Goal: Task Accomplishment & Management: Manage account settings

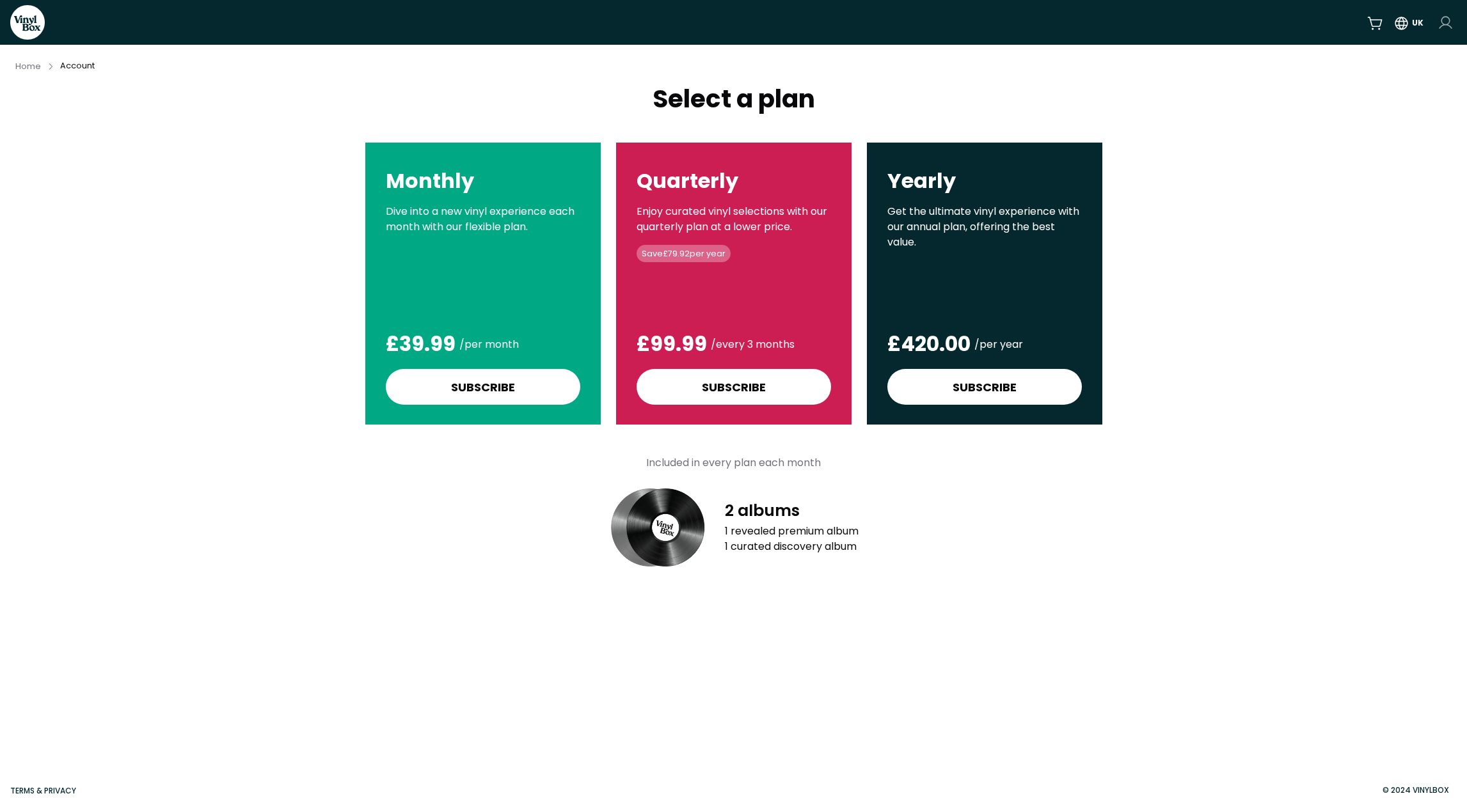
click at [1447, 21] on html "VinylBox UK Home Account Select a plan Monthly Dive into a new vinyl experience…" at bounding box center [734, 406] width 1467 height 812
click at [1375, 51] on link "Account" at bounding box center [1385, 52] width 137 height 25
click at [1442, 51] on icon at bounding box center [1443, 53] width 10 height 10
click at [1442, 74] on icon at bounding box center [1443, 78] width 10 height 10
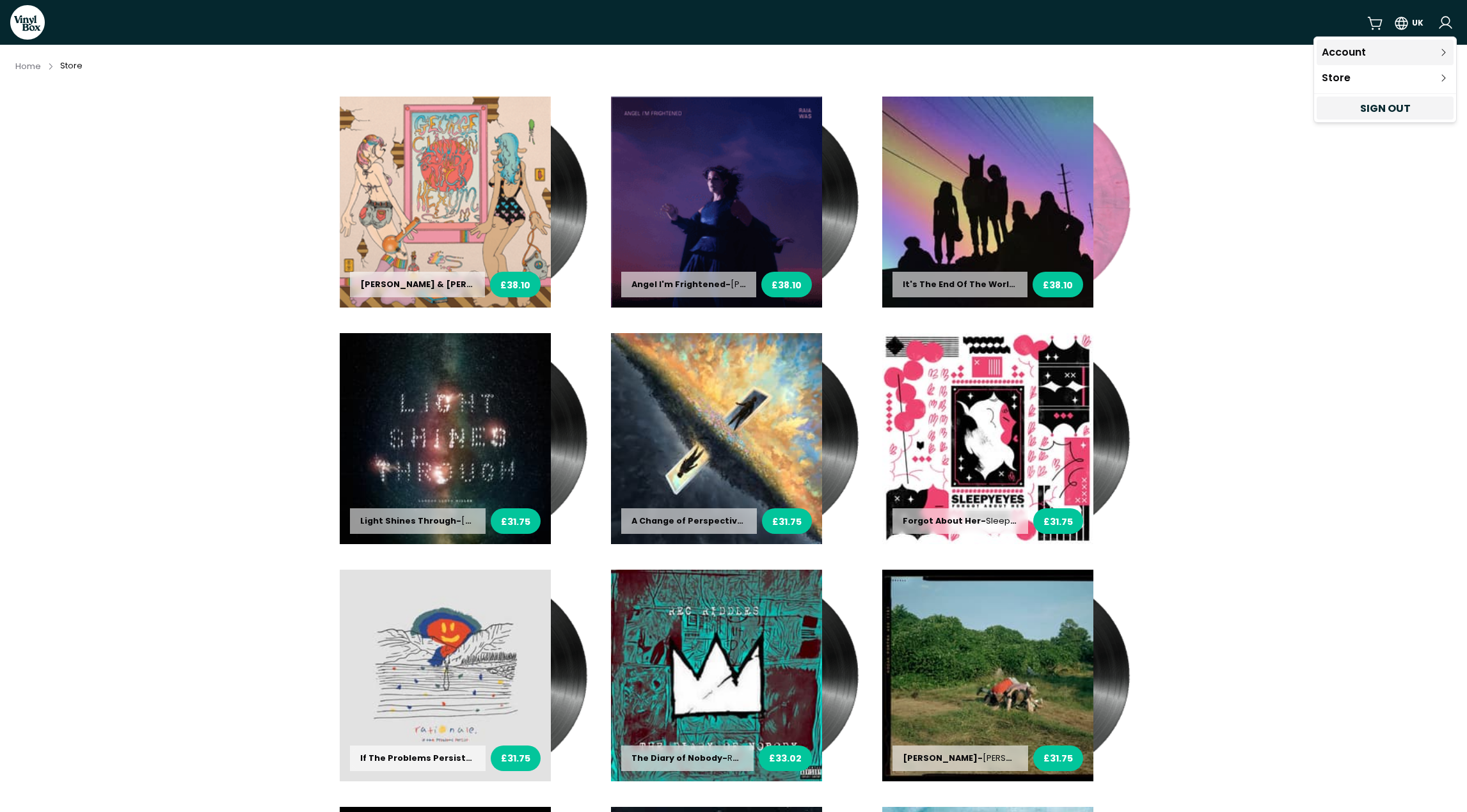
click at [1375, 51] on link "Account" at bounding box center [1385, 52] width 137 height 25
